Goal: Task Accomplishment & Management: Complete application form

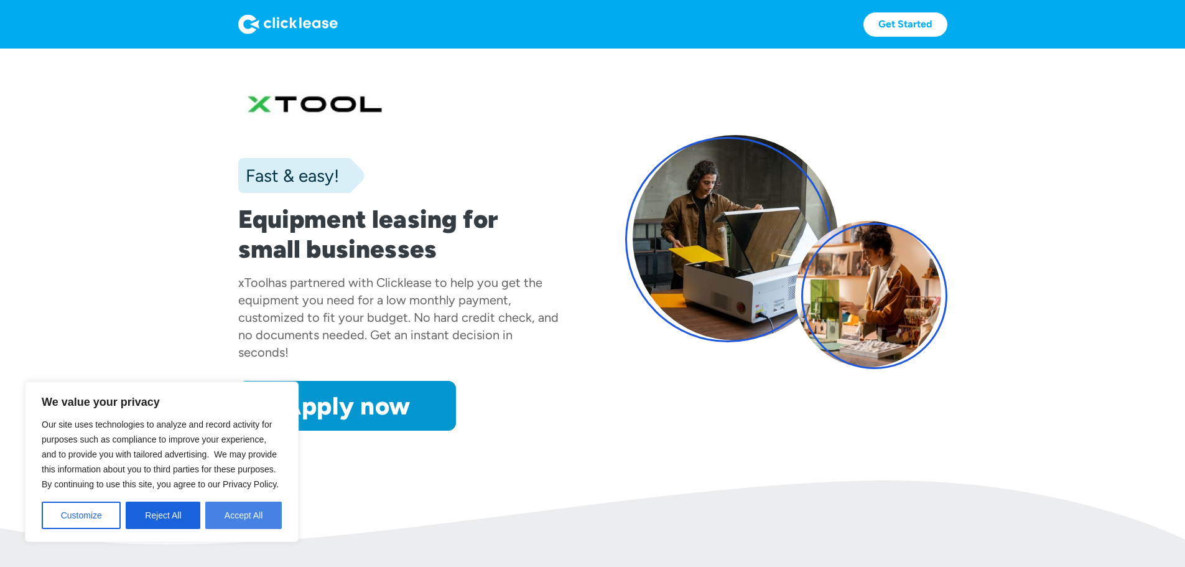
click at [251, 508] on button "Accept All" at bounding box center [243, 515] width 77 height 27
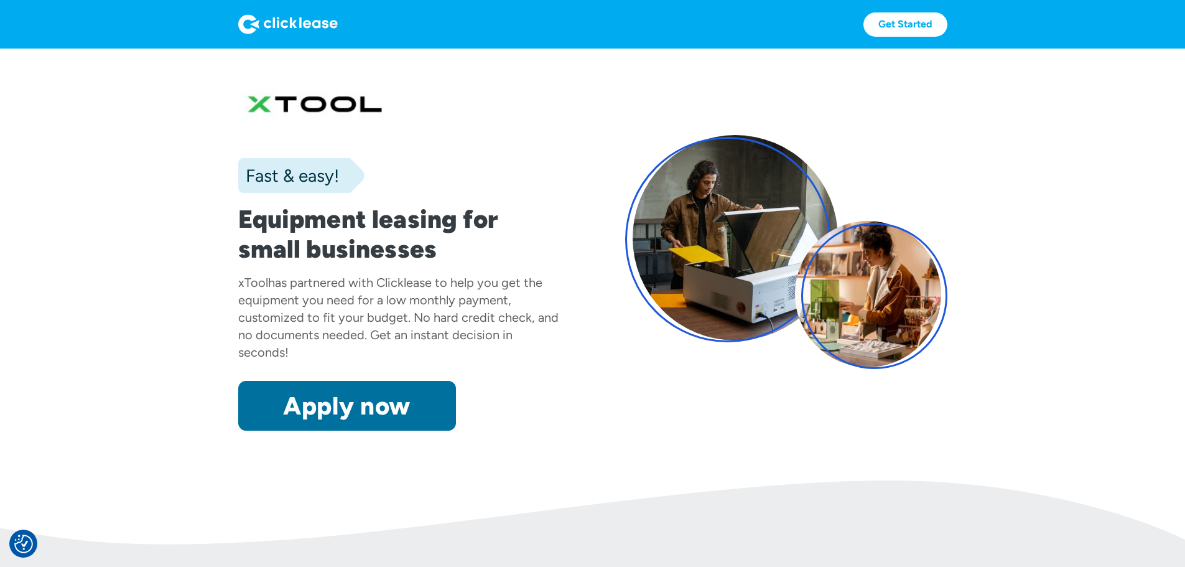
click at [284, 431] on link "Apply now" at bounding box center [347, 406] width 218 height 50
